Goal: Task Accomplishment & Management: Manage account settings

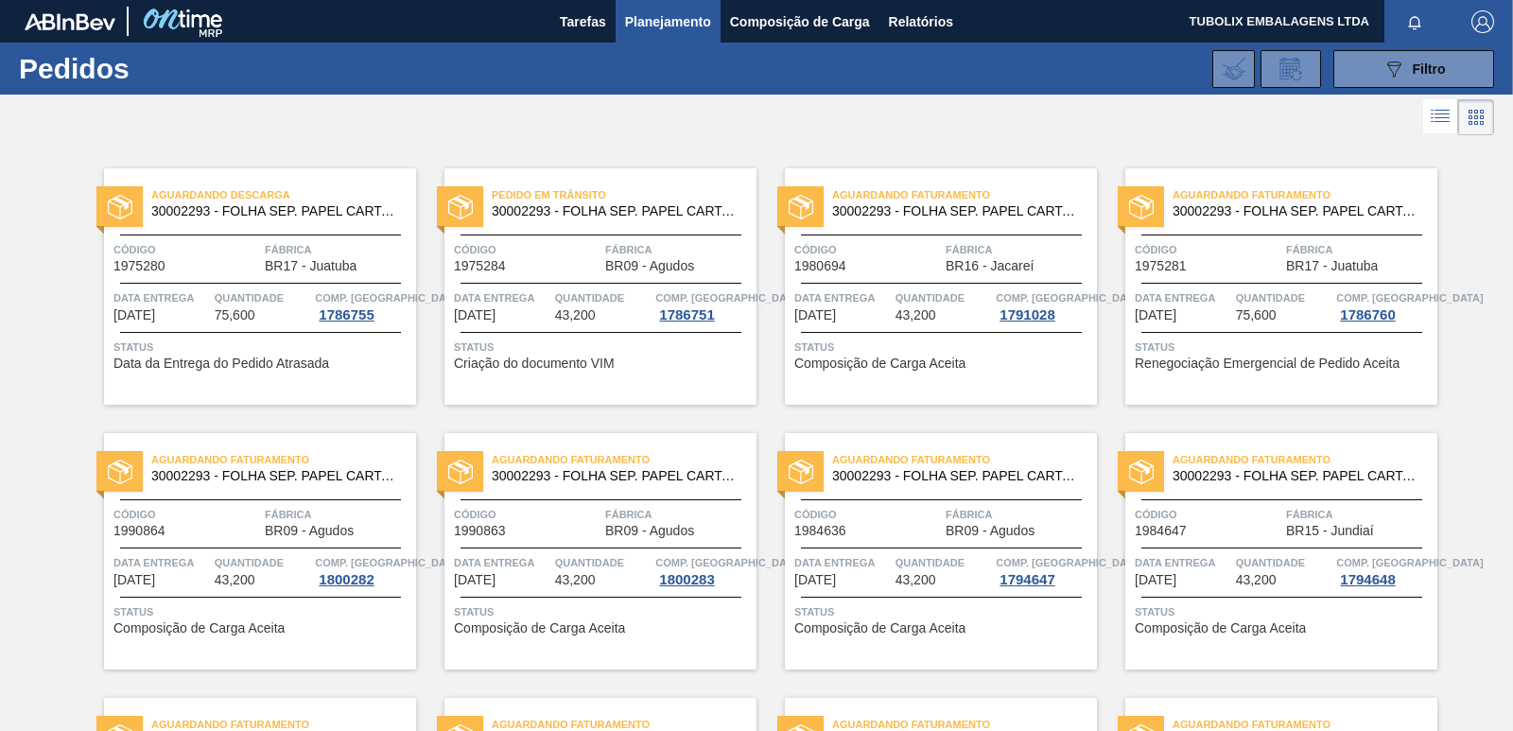
click at [1296, 272] on span "BR17 - Juatuba" at bounding box center [1332, 266] width 92 height 14
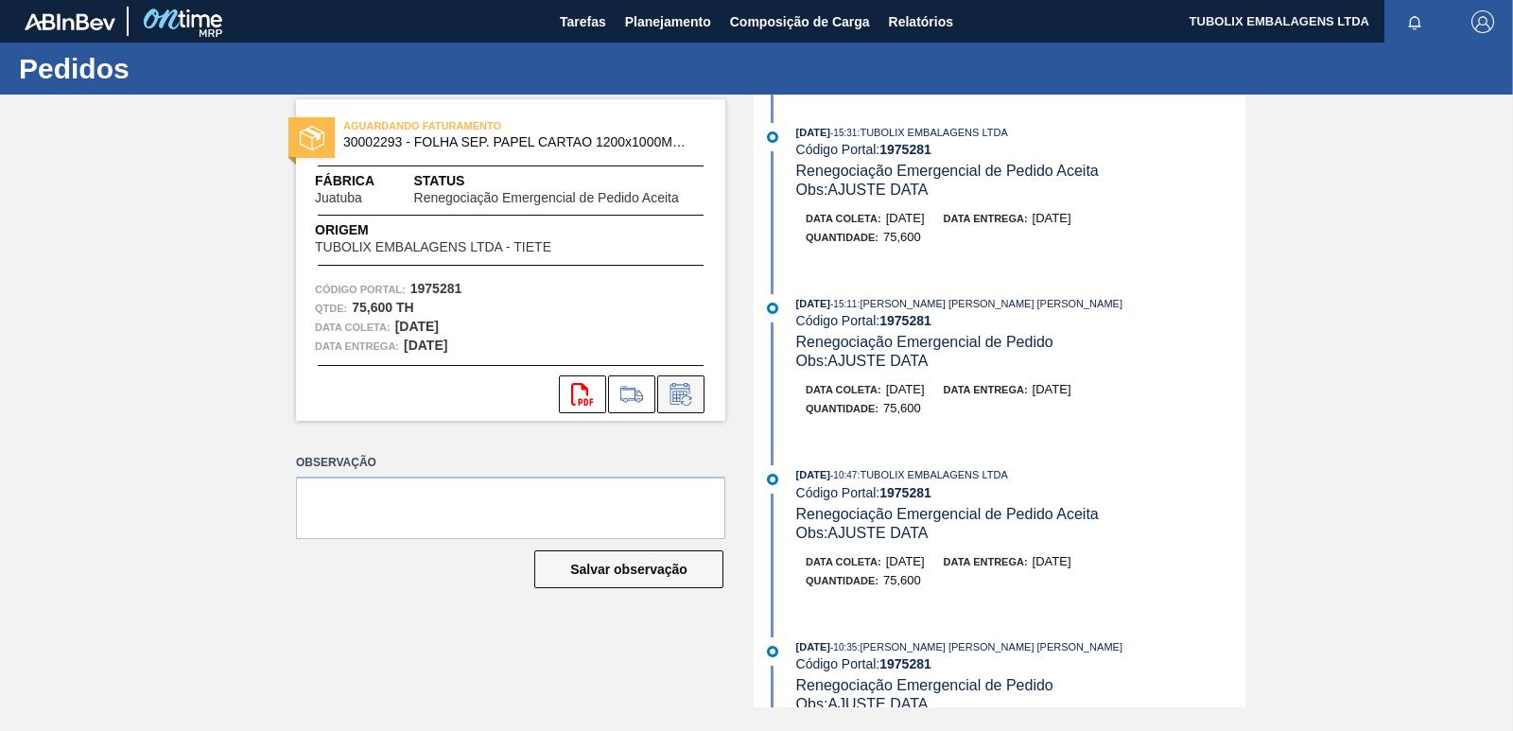
click at [674, 393] on icon at bounding box center [681, 394] width 30 height 23
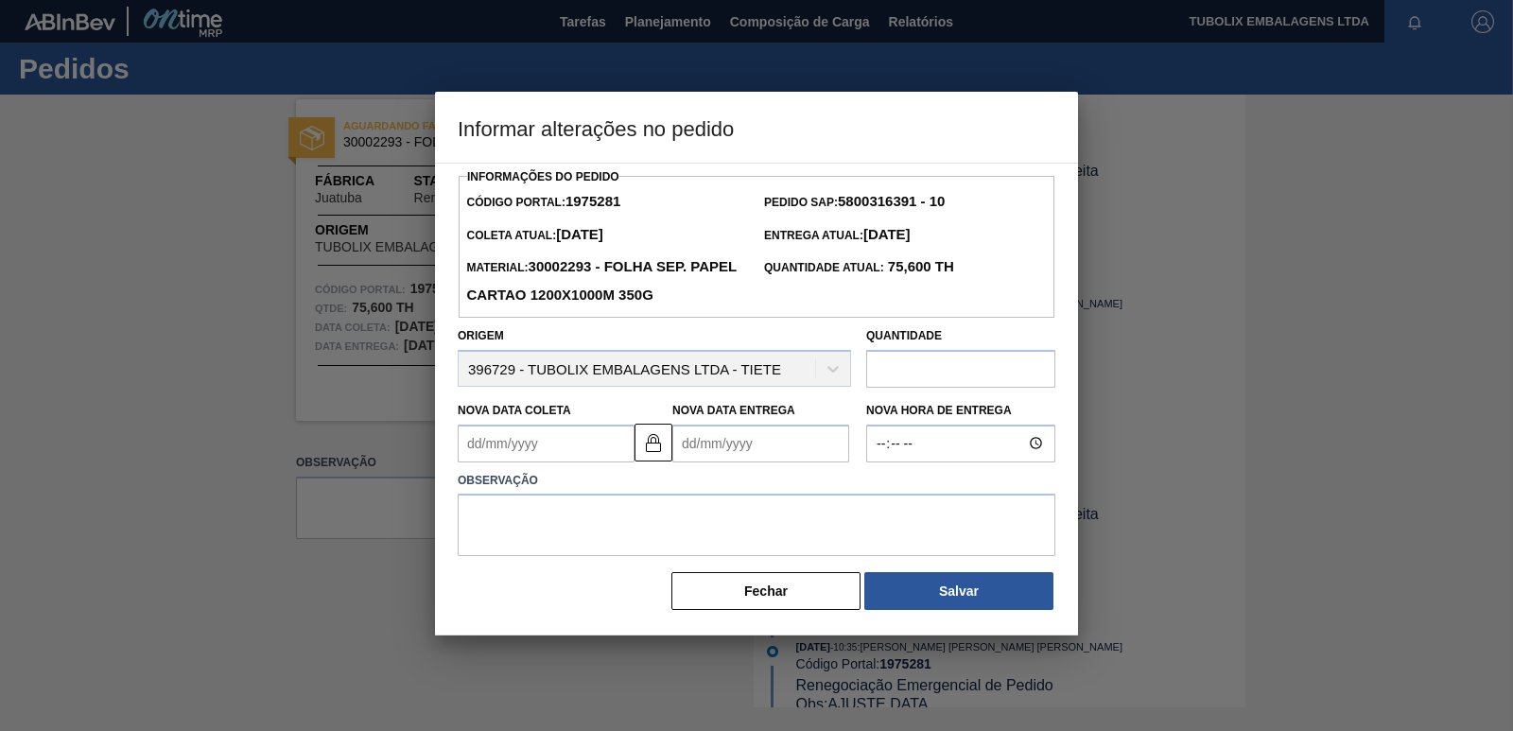
click at [484, 448] on Coleta "Nova Data Coleta" at bounding box center [546, 444] width 177 height 38
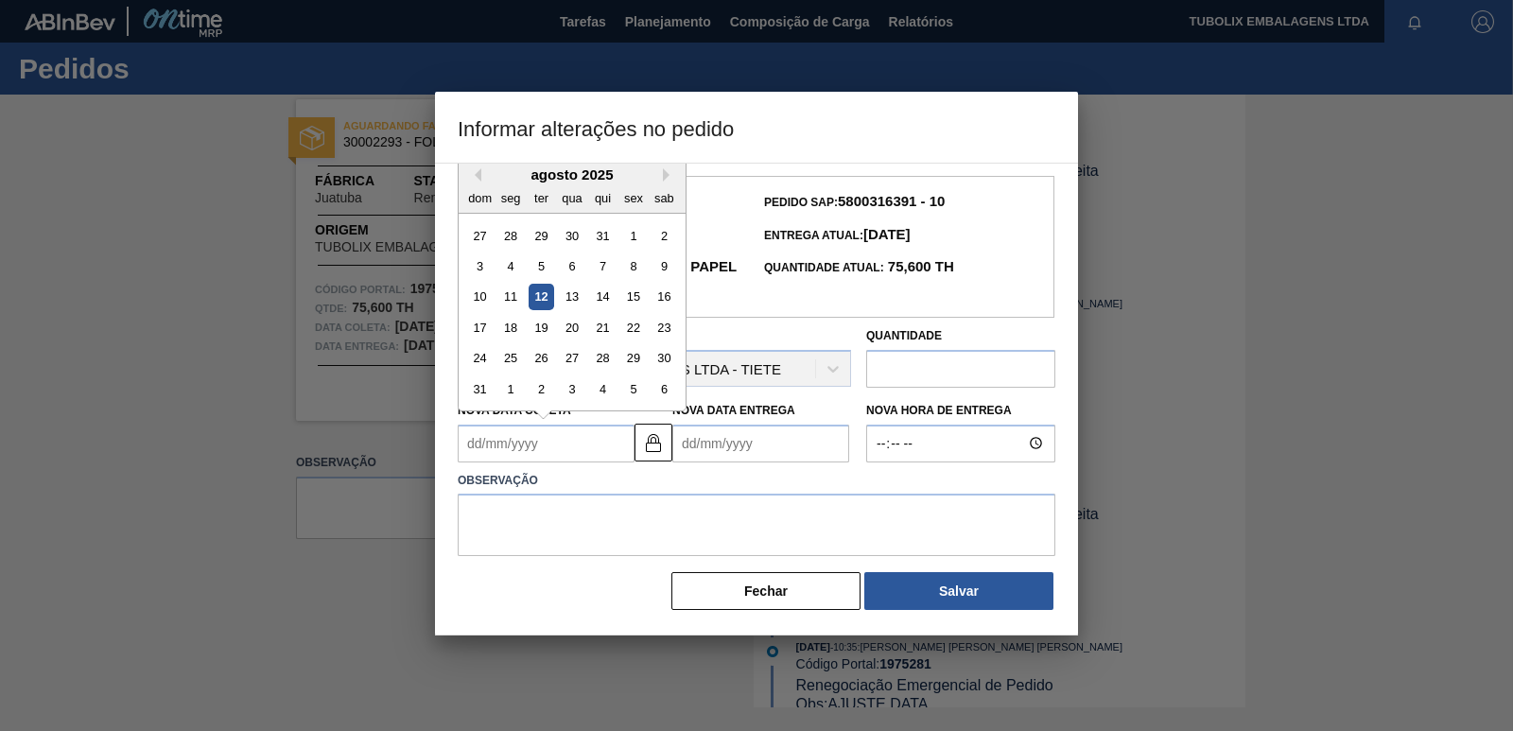
type Coleta "1"
type Entrega "03/08/2025"
type Coleta "15"
type Entrega "17/08/2025"
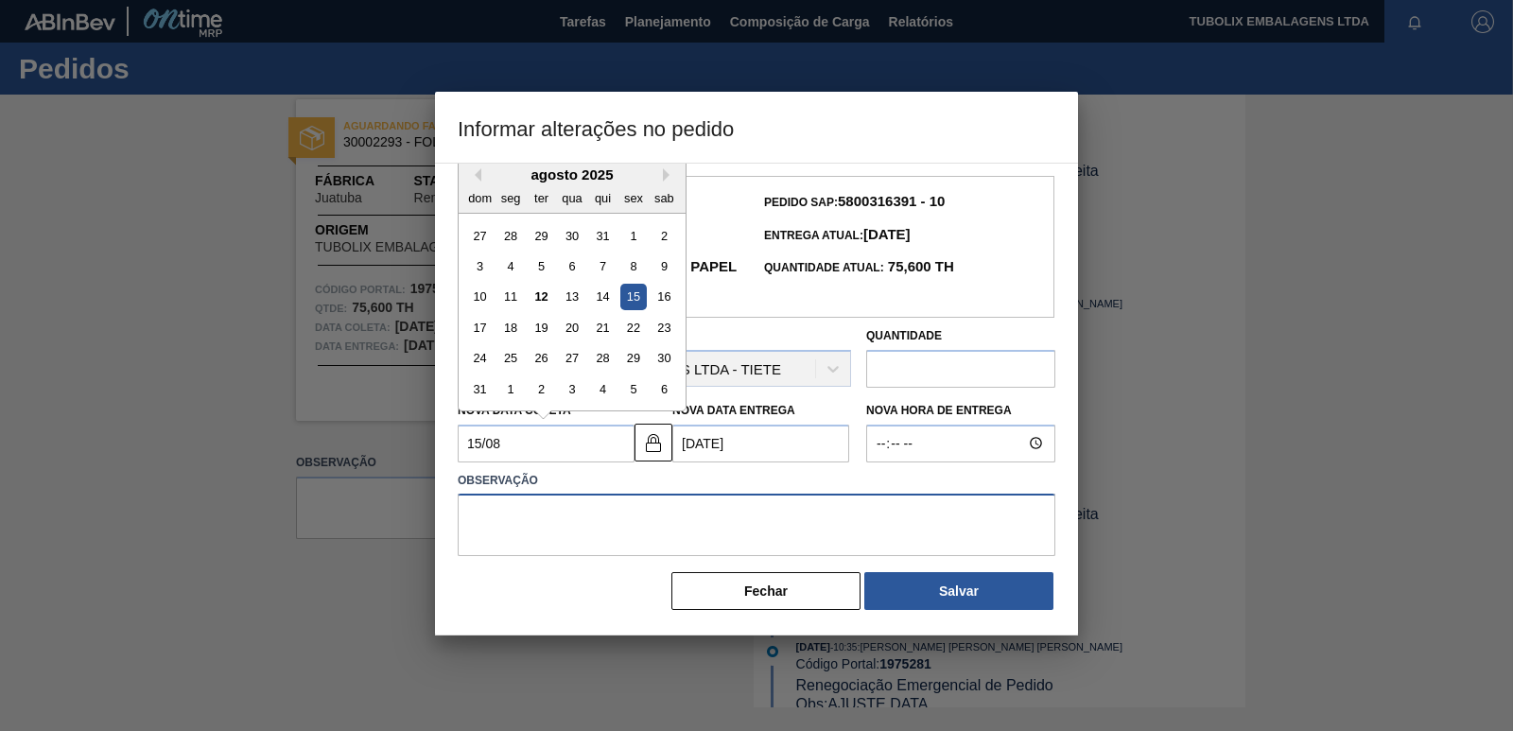
type Coleta "[DATE]"
click at [684, 509] on textarea at bounding box center [757, 525] width 598 height 62
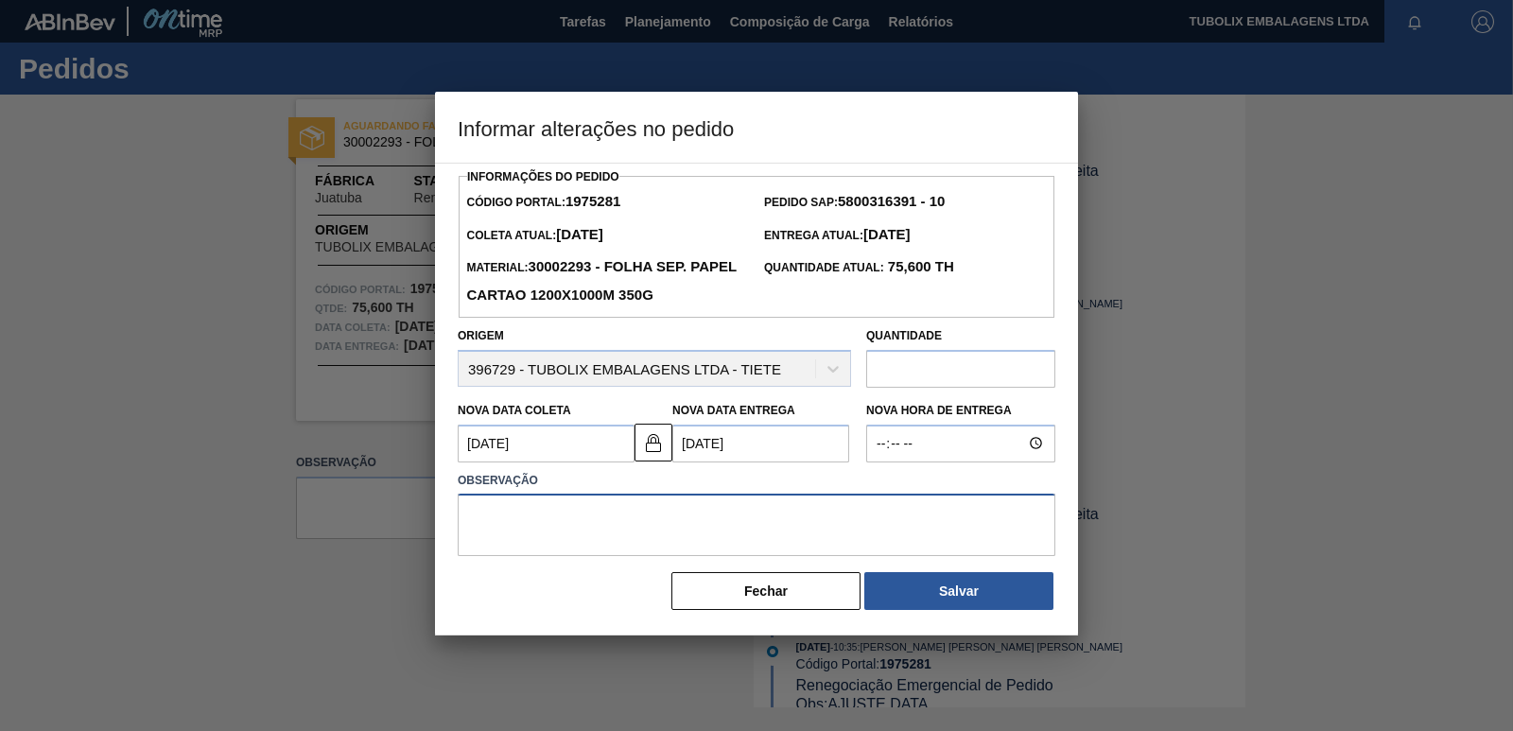
click at [686, 501] on textarea at bounding box center [757, 525] width 598 height 62
type textarea "o"
drag, startPoint x: 476, startPoint y: 516, endPoint x: 462, endPoint y: 518, distance: 13.4
click at [462, 518] on textarea "ajuste" at bounding box center [757, 525] width 598 height 62
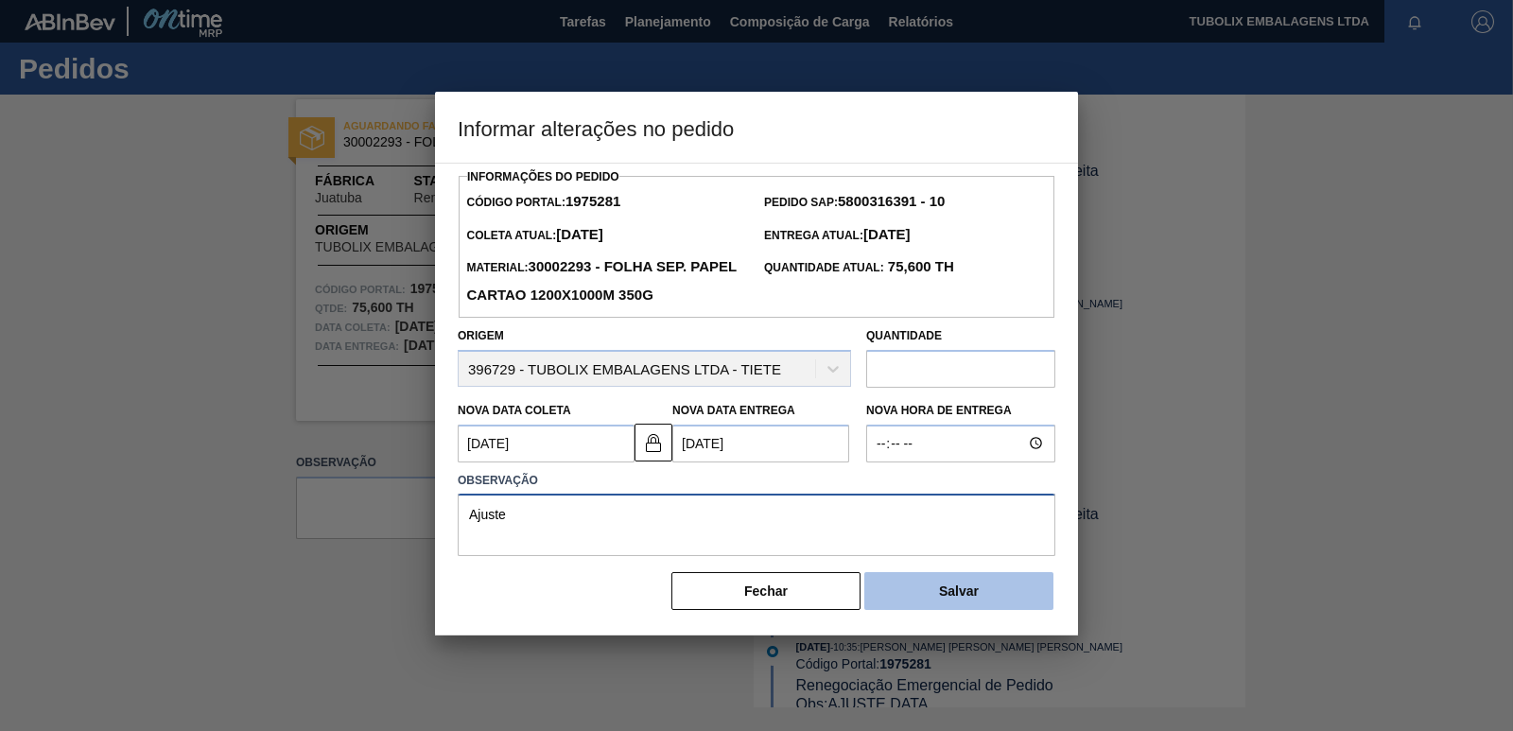
type textarea "Ajuste"
click at [1024, 590] on button "Salvar" at bounding box center [958, 591] width 189 height 38
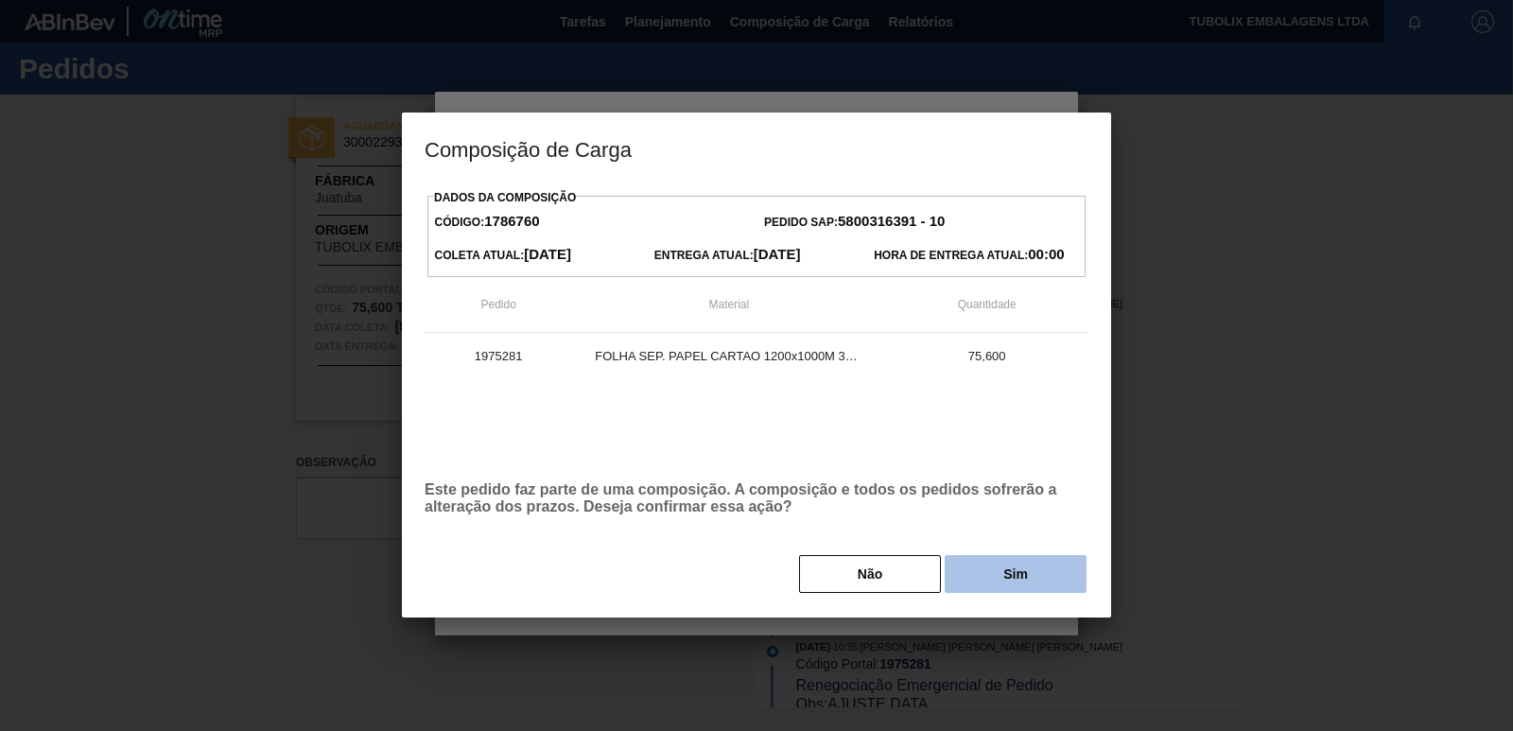
click at [1026, 579] on button "Sim" at bounding box center [1016, 574] width 142 height 38
